Goal: Task Accomplishment & Management: Manage account settings

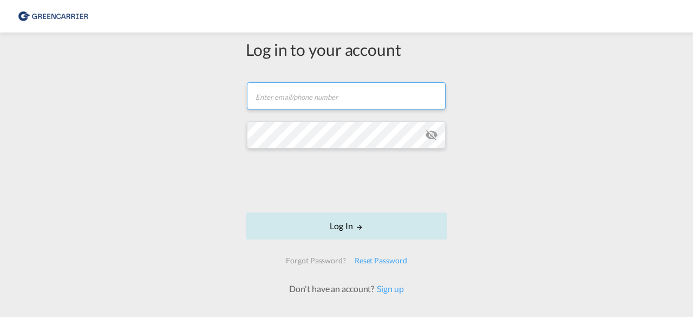
type input "[EMAIL_ADDRESS][DOMAIN_NAME]"
click at [292, 217] on button "Log In" at bounding box center [346, 225] width 201 height 27
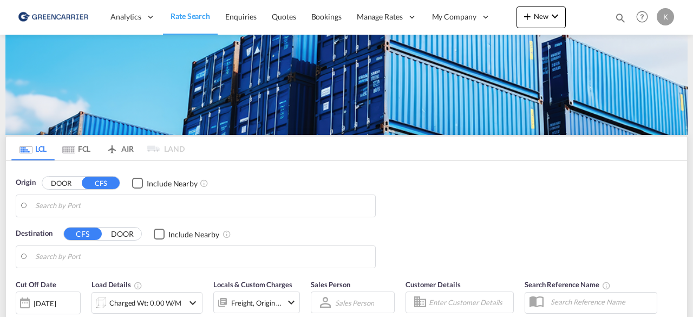
type input "DK-2880, Bagsværd"
type input "Altamira, MXATM"
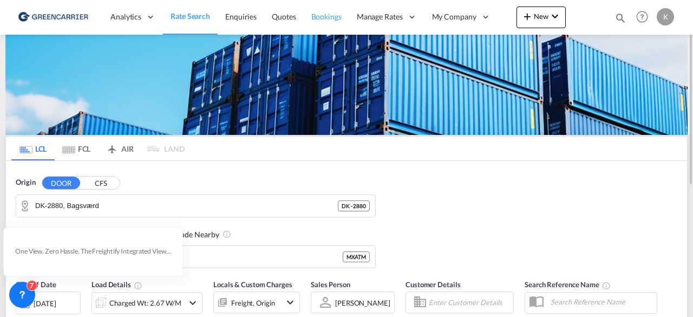
click at [321, 22] on link "Bookings" at bounding box center [326, 16] width 45 height 35
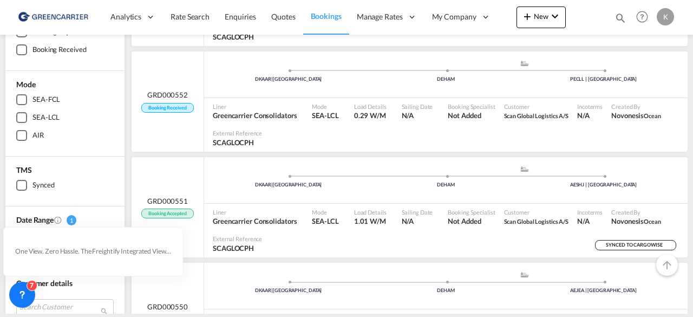
scroll to position [170, 0]
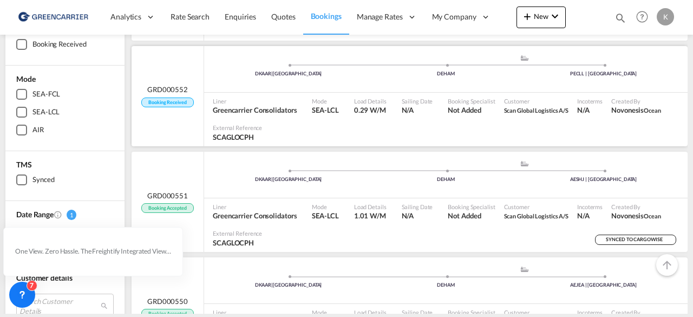
click at [269, 93] on div "Liner Greencarrier Consolidators" at bounding box center [258, 106] width 99 height 27
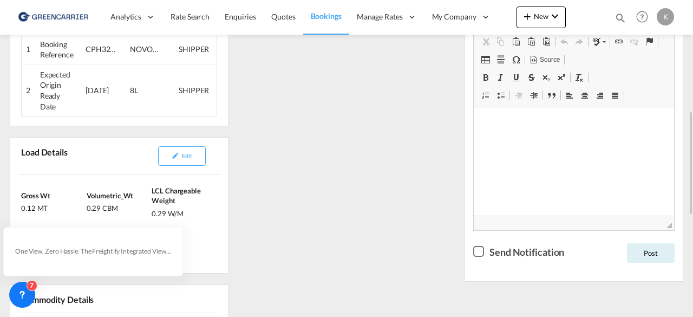
scroll to position [312, 0]
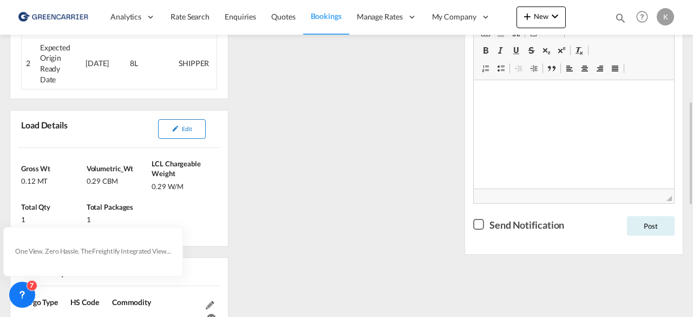
click at [183, 122] on button "Edit" at bounding box center [182, 128] width 48 height 19
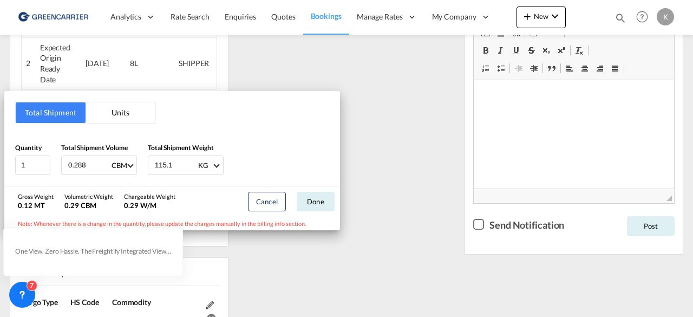
click at [419, 101] on div "Total Shipment Units Quantity 1 Total Shipment Volume 0.288 CBM CBM CFT Total S…" at bounding box center [346, 158] width 693 height 317
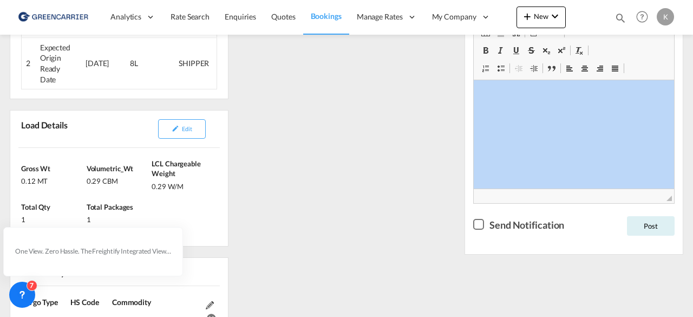
click at [419, 101] on div "References Edit Inquiry No. N/A Quotation No. N/A Search Reference DKAAR to PEC…" at bounding box center [346, 257] width 682 height 757
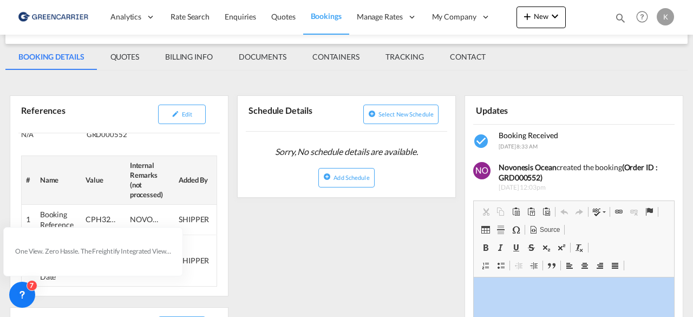
scroll to position [113, 0]
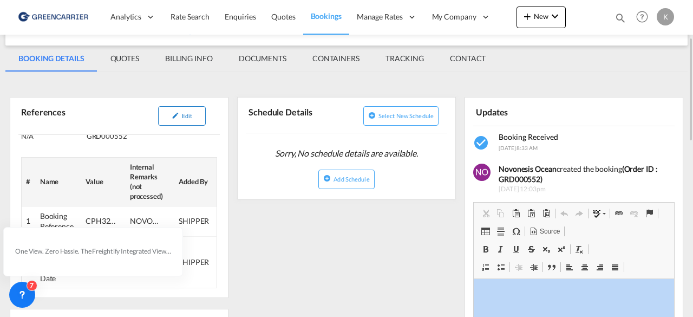
click at [180, 121] on button "Edit" at bounding box center [182, 115] width 48 height 19
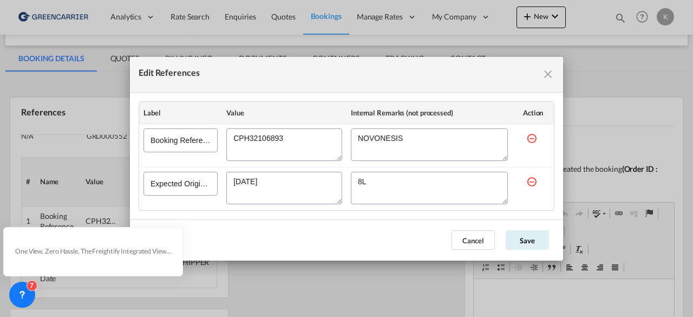
click at [253, 143] on textarea "Edit References" at bounding box center [284, 144] width 116 height 32
click at [461, 231] on button "Cancel" at bounding box center [473, 239] width 43 height 19
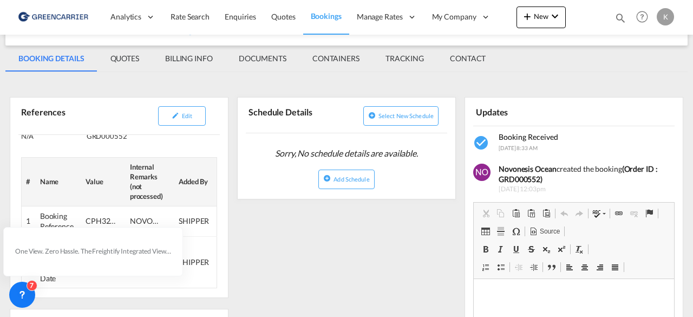
scroll to position [0, 0]
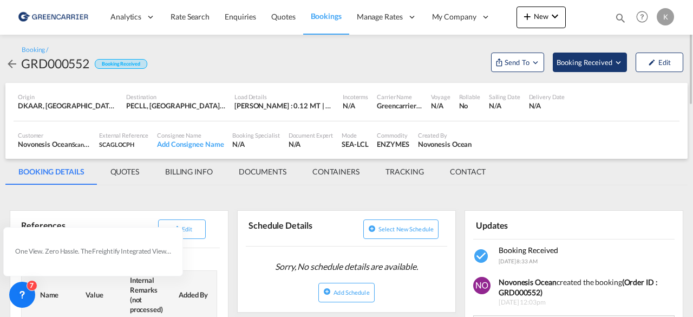
click at [587, 54] on button "Booking Received" at bounding box center [590, 62] width 74 height 19
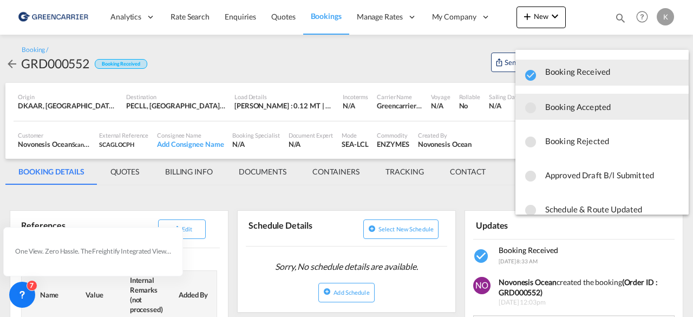
click at [580, 107] on span "Booking Accepted" at bounding box center [612, 106] width 135 height 19
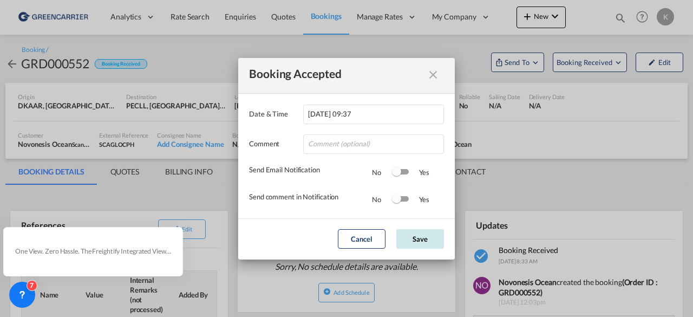
click at [413, 239] on button "Save" at bounding box center [420, 238] width 48 height 19
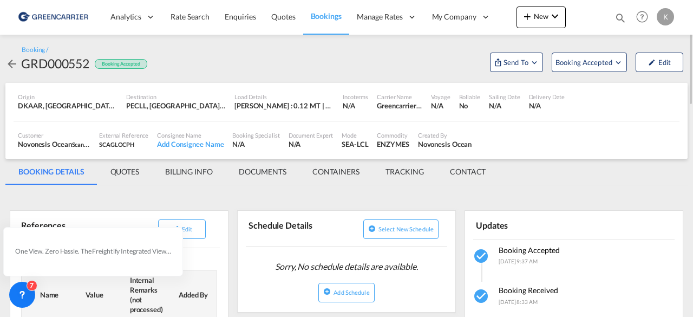
click at [9, 58] on md-icon "icon-arrow-left" at bounding box center [11, 63] width 13 height 13
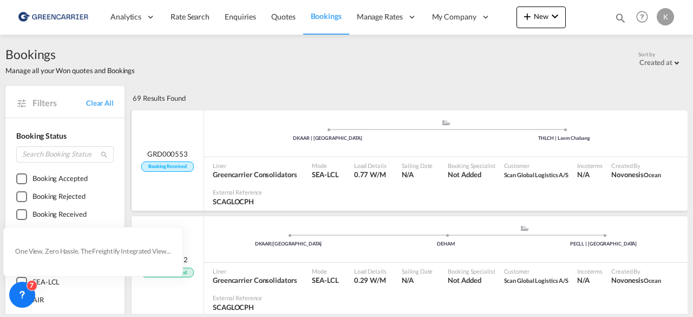
click at [242, 145] on div ".a{fill:#aaa8ad;} .a{fill:#aaa8ad;} DKAAR | [GEOGRAPHIC_DATA] THLCH | [GEOGRAPH…" at bounding box center [446, 135] width 484 height 32
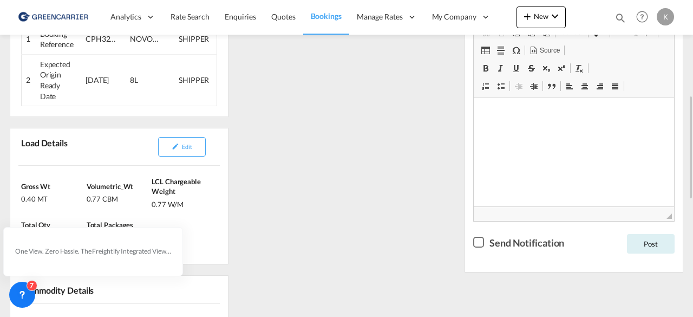
scroll to position [286, 0]
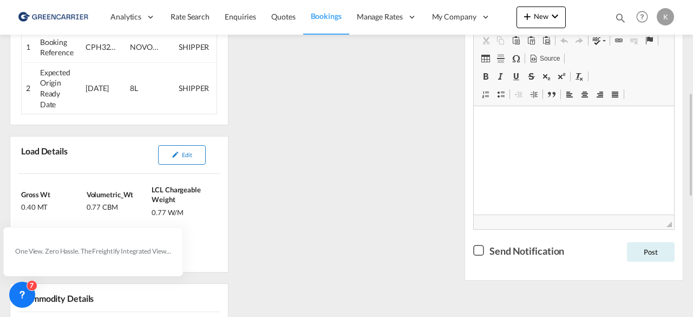
click at [196, 151] on button "Edit" at bounding box center [182, 154] width 48 height 19
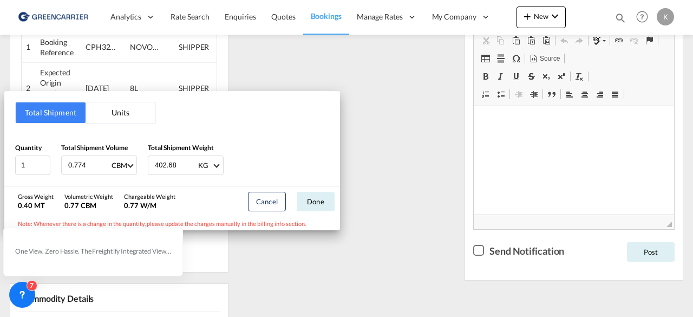
click at [432, 190] on div "Total Shipment Units Quantity 1 Total Shipment Volume 0.774 CBM CBM CFT Total S…" at bounding box center [346, 158] width 693 height 317
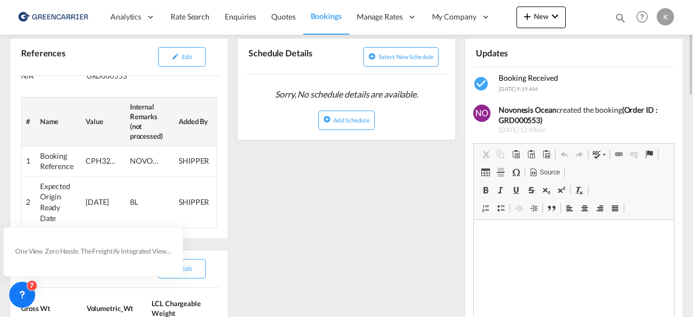
scroll to position [124, 0]
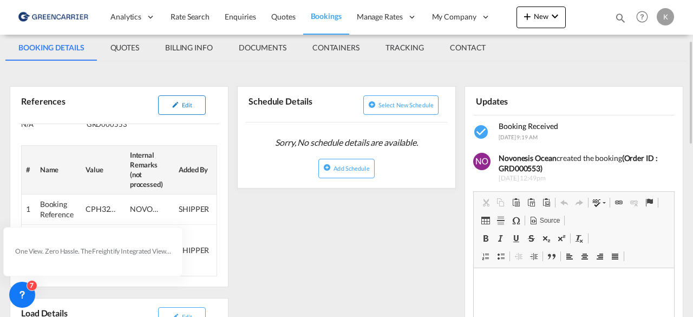
click at [198, 99] on button "Edit" at bounding box center [182, 104] width 48 height 19
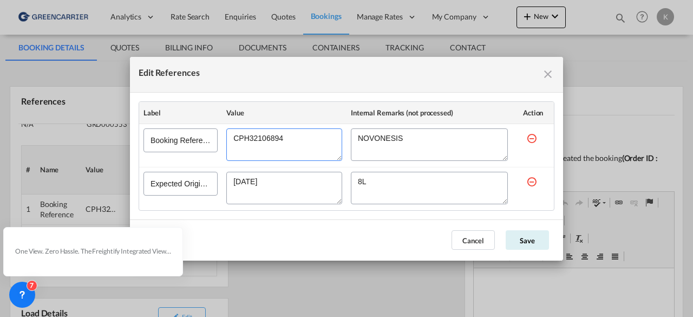
click at [259, 136] on textarea "Edit References" at bounding box center [284, 144] width 116 height 32
click at [466, 229] on md-dialog-actions "Cancel Save" at bounding box center [346, 239] width 433 height 41
click at [478, 229] on md-dialog-actions "Cancel Save" at bounding box center [346, 239] width 433 height 41
click at [481, 236] on button "Cancel" at bounding box center [473, 239] width 43 height 19
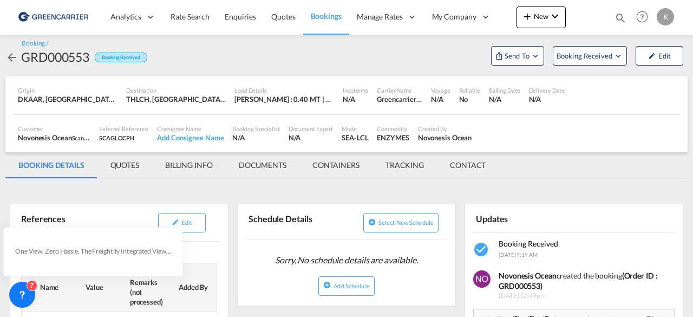
scroll to position [3, 0]
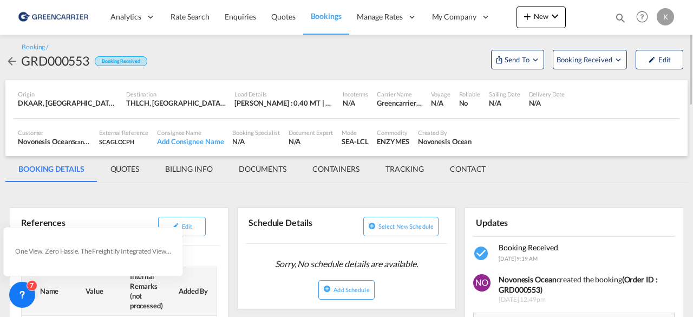
click at [600, 74] on div "Booking / GRD000553 Booking Received Send To Cargowise Yet to sync Send Booking…" at bounding box center [346, 56] width 682 height 48
click at [590, 62] on span "Booking Received" at bounding box center [585, 59] width 57 height 11
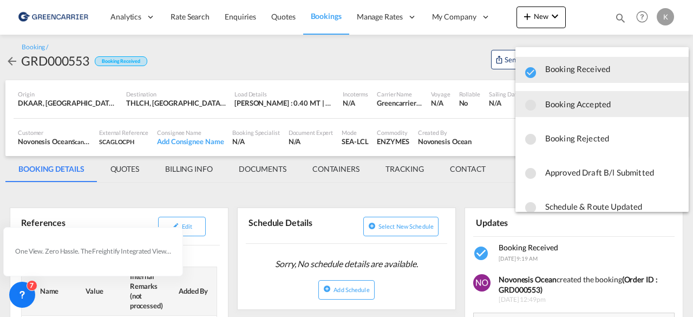
click at [575, 111] on span "Booking Accepted" at bounding box center [612, 103] width 135 height 19
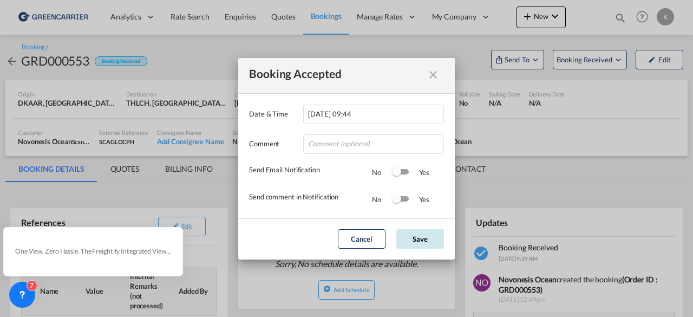
click at [417, 237] on button "Save" at bounding box center [420, 238] width 48 height 19
